Goal: Find specific page/section: Find specific page/section

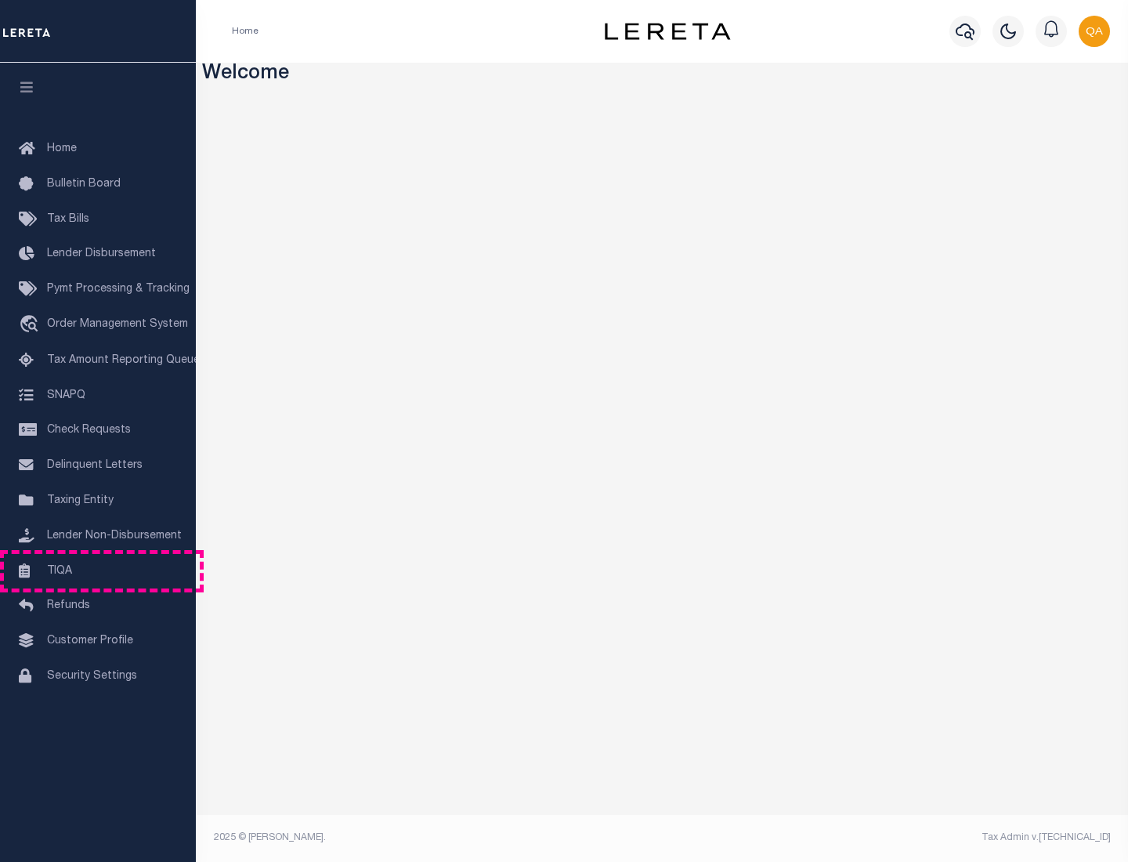
click at [98, 570] on link "TIQA" at bounding box center [98, 571] width 196 height 35
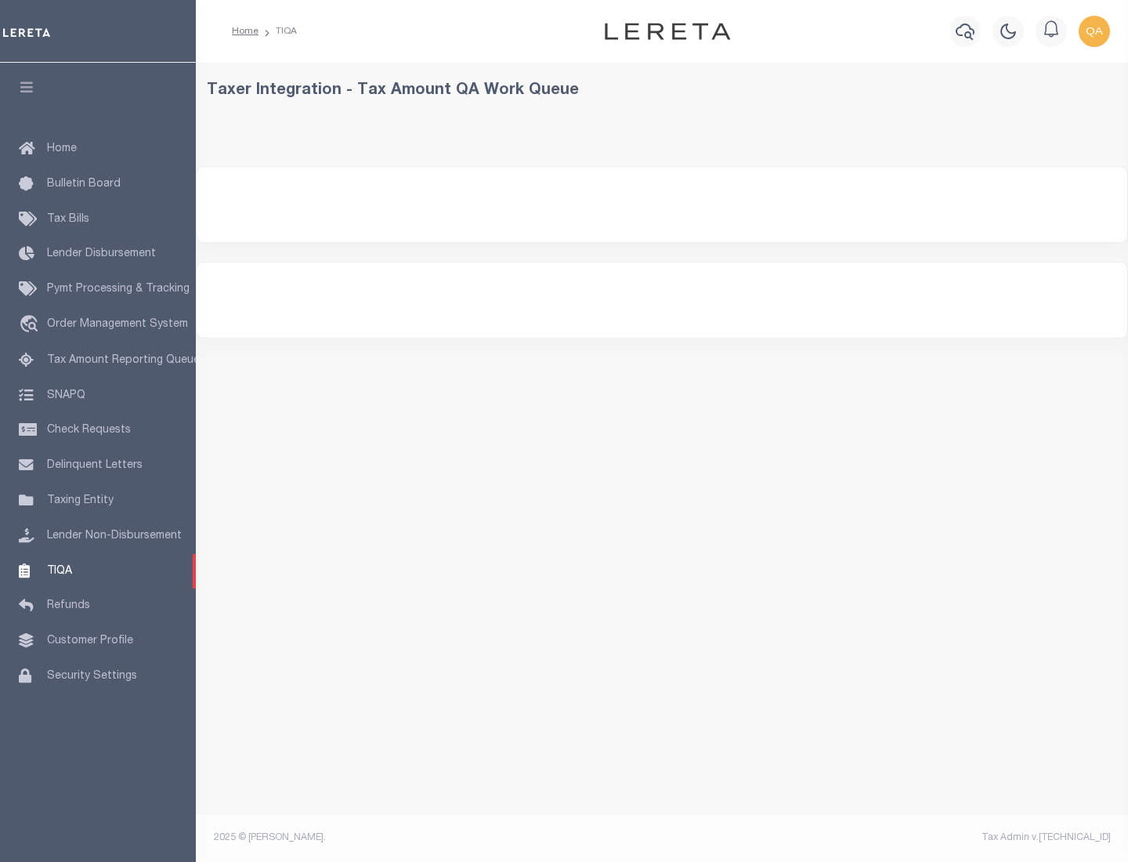
select select "200"
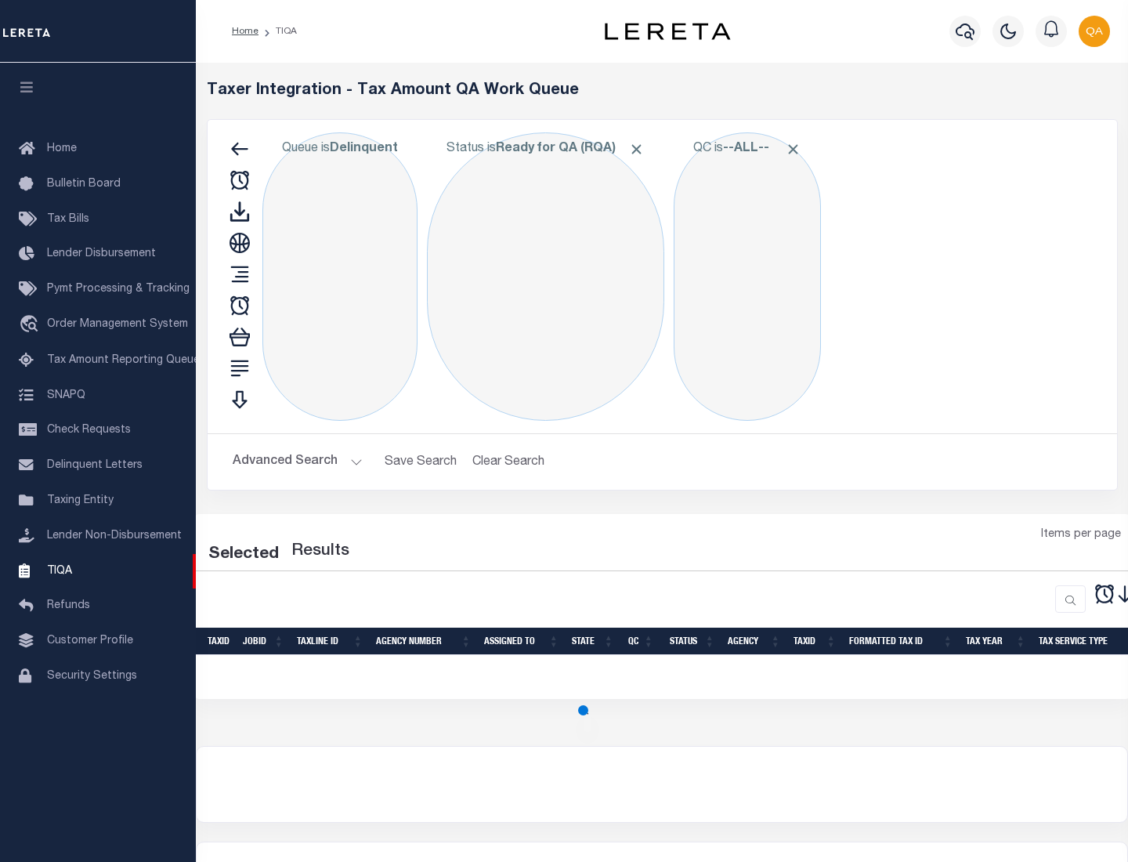
select select "200"
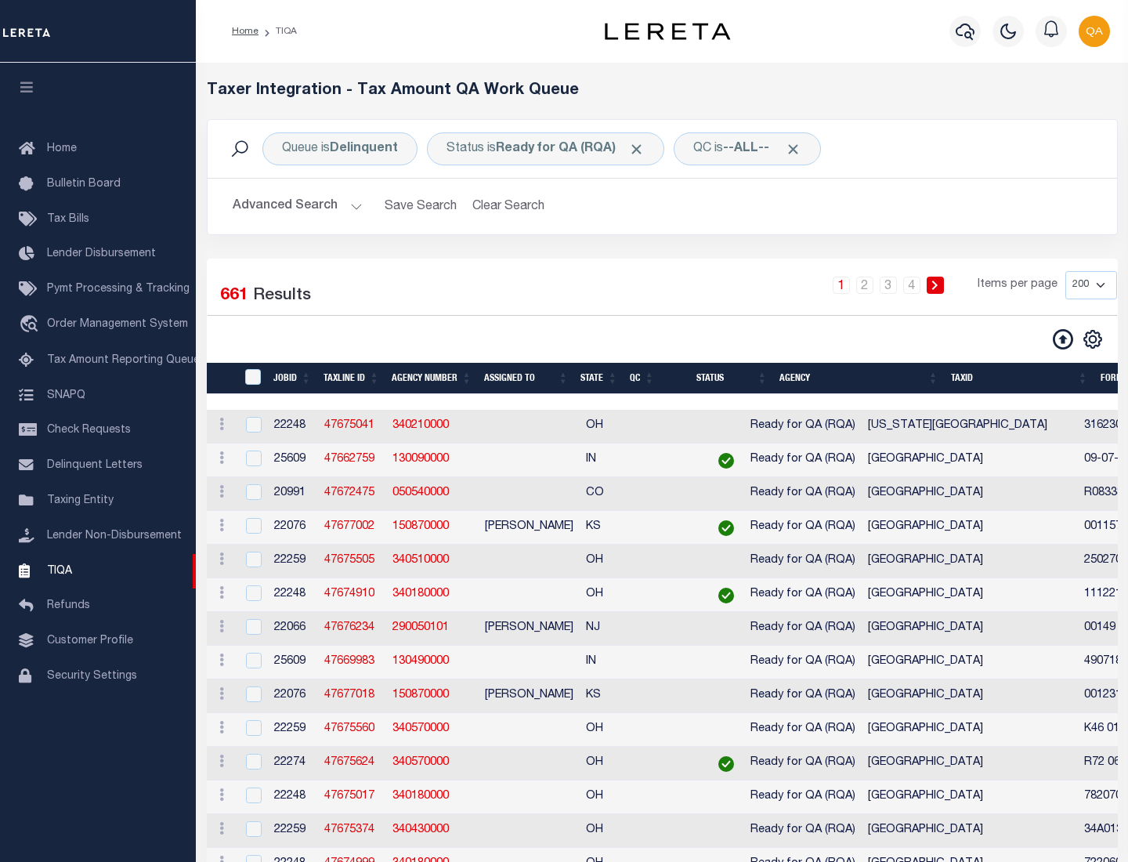
click at [642, 149] on span "Click to Remove" at bounding box center [636, 149] width 16 height 16
